Goal: Check status: Check status

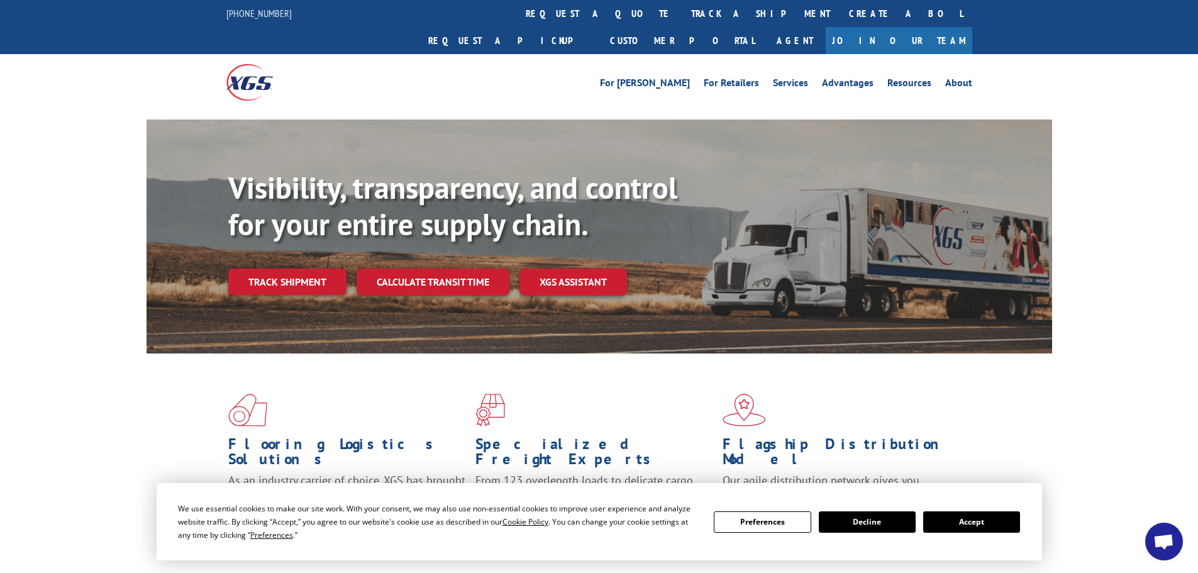
drag, startPoint x: 987, startPoint y: 524, endPoint x: 723, endPoint y: 336, distance: 324.2
click at [987, 523] on button "Accept" at bounding box center [971, 521] width 97 height 21
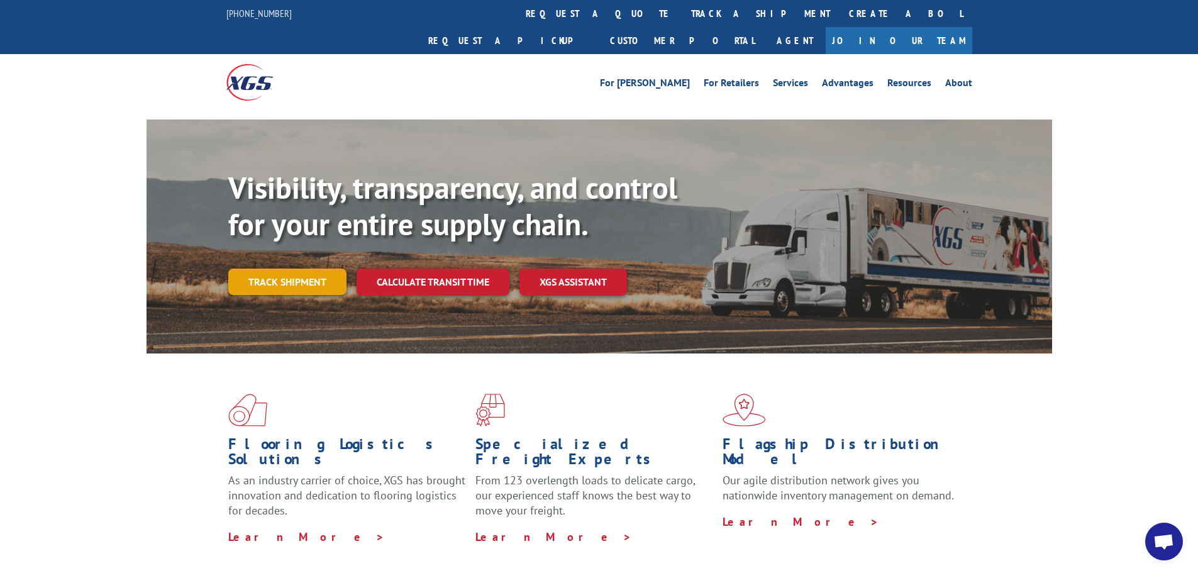
click at [306, 269] on link "Track shipment" at bounding box center [287, 282] width 118 height 26
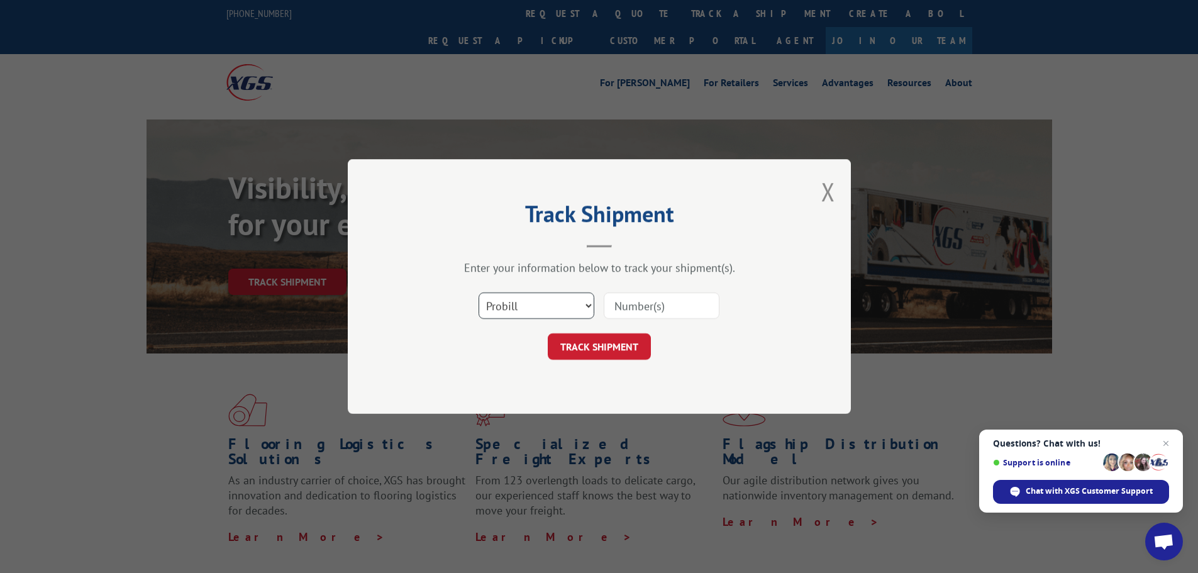
drag, startPoint x: 529, startPoint y: 305, endPoint x: 529, endPoint y: 311, distance: 6.3
click at [529, 305] on select "Select category... Probill BOL PO" at bounding box center [537, 305] width 116 height 26
select select "bol"
click at [479, 292] on select "Select category... Probill BOL PO" at bounding box center [537, 305] width 116 height 26
click at [611, 310] on input at bounding box center [662, 305] width 116 height 26
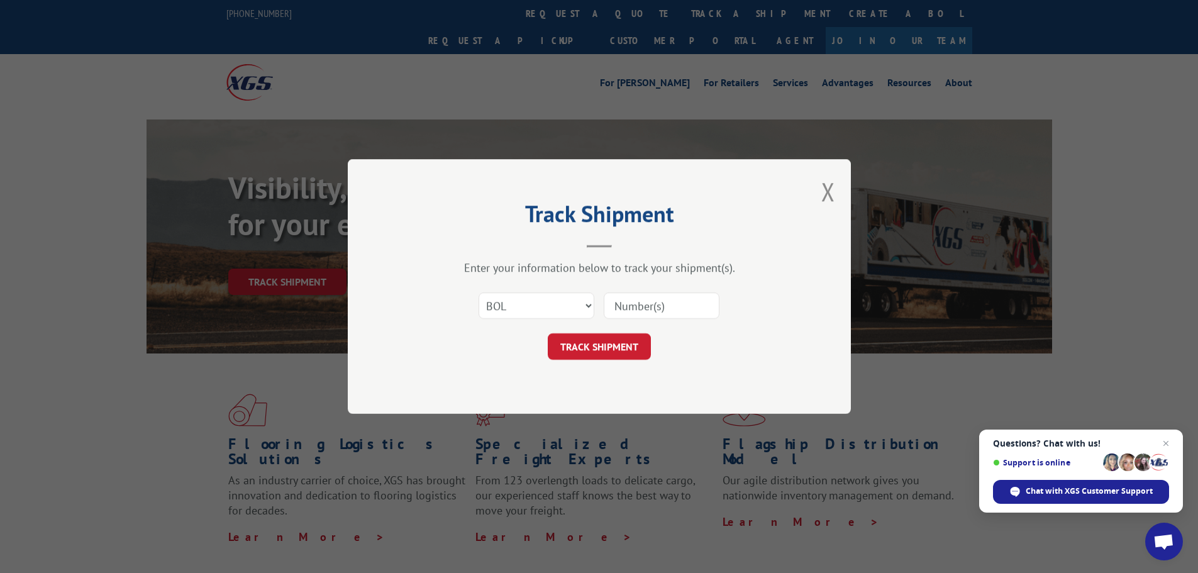
paste input "5476698"
type input "5476698"
click at [617, 348] on button "TRACK SHIPMENT" at bounding box center [599, 346] width 103 height 26
